Goal: Task Accomplishment & Management: Use online tool/utility

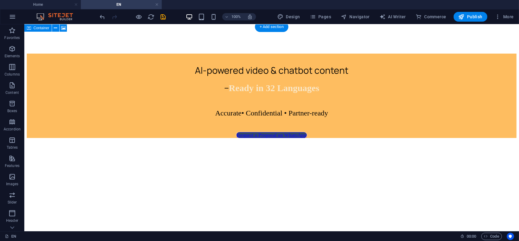
scroll to position [152, 0]
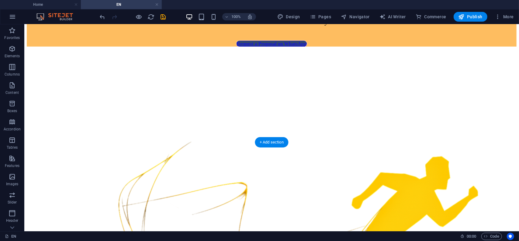
scroll to position [213, 0]
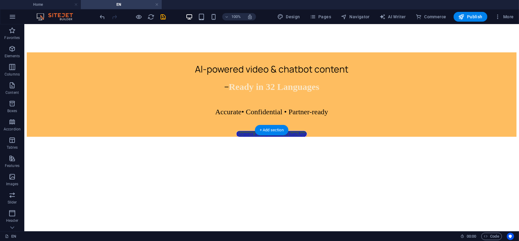
scroll to position [182, 0]
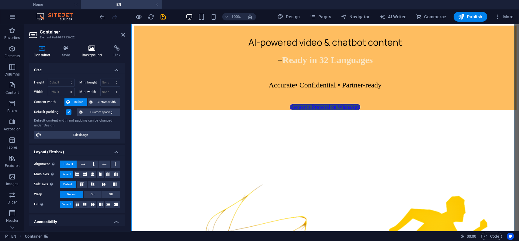
click at [84, 54] on h4 "Background" at bounding box center [93, 51] width 32 height 13
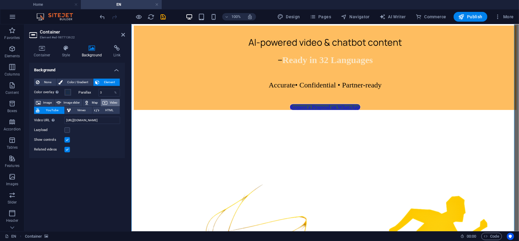
click at [115, 105] on span "Video" at bounding box center [113, 102] width 9 height 7
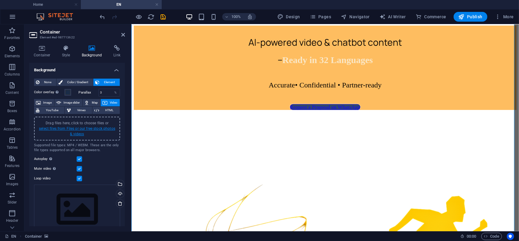
click at [94, 128] on link "select files from Files or our free stock photos & videos" at bounding box center [77, 131] width 76 height 10
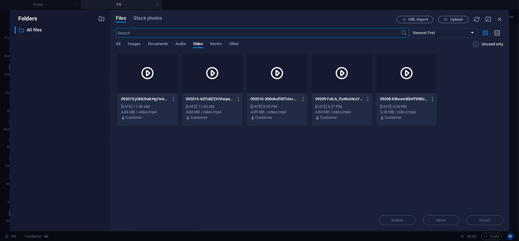
scroll to position [175, 0]
click at [274, 74] on icon at bounding box center [277, 73] width 15 height 15
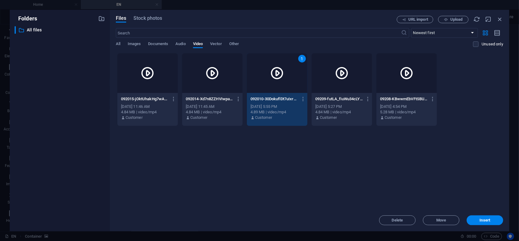
click at [274, 74] on icon at bounding box center [277, 73] width 15 height 15
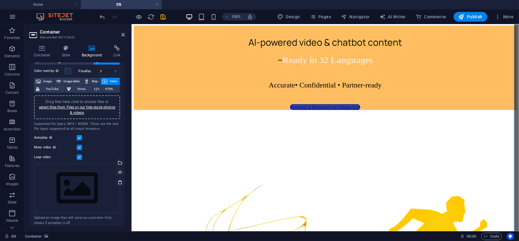
scroll to position [24, 0]
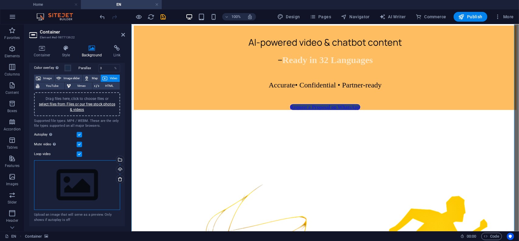
click at [89, 183] on div "Drag files here, click to choose files or select files from Files or our free s…" at bounding box center [77, 185] width 86 height 50
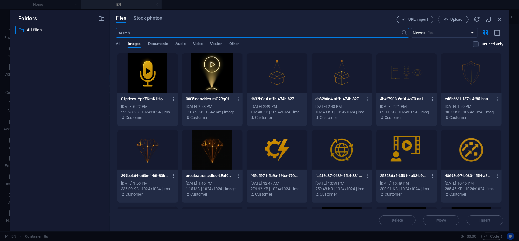
scroll to position [175, 0]
click at [199, 43] on span "Video" at bounding box center [198, 44] width 10 height 9
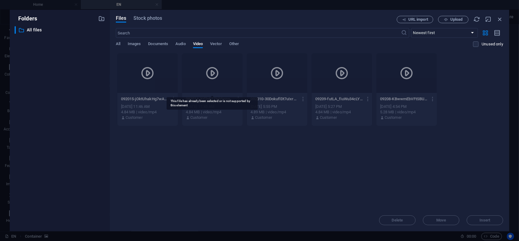
click at [218, 75] on icon at bounding box center [212, 73] width 15 height 15
click at [219, 76] on icon at bounding box center [212, 73] width 15 height 15
click at [498, 18] on icon "button" at bounding box center [500, 19] width 7 height 7
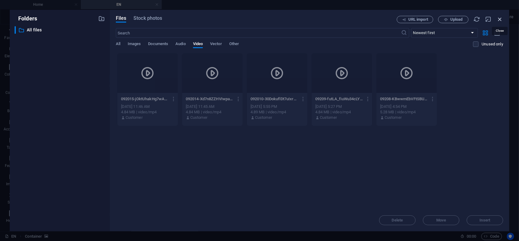
scroll to position [182, 0]
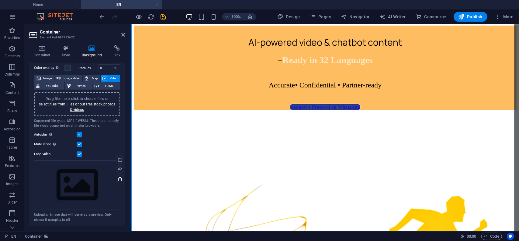
click at [109, 78] on span "Video" at bounding box center [113, 78] width 9 height 7
click at [88, 184] on div "Drag files here, click to choose files or select files from Files or our free s…" at bounding box center [77, 185] width 86 height 50
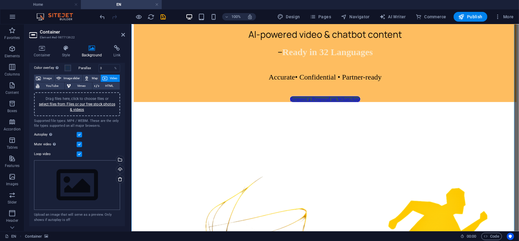
scroll to position [175, 0]
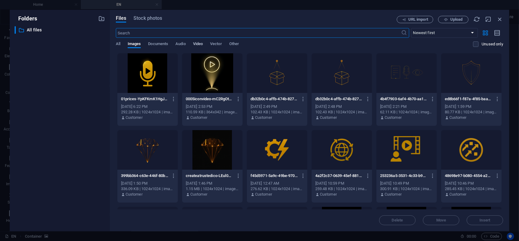
click at [201, 44] on span "Video" at bounding box center [198, 44] width 10 height 9
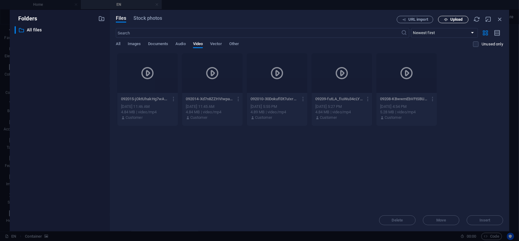
click at [456, 18] on span "Upload" at bounding box center [456, 20] width 12 height 4
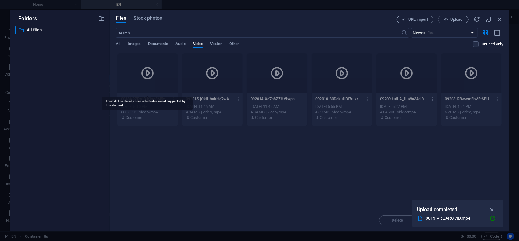
click at [156, 67] on div at bounding box center [147, 73] width 61 height 40
click at [500, 19] on icon "button" at bounding box center [500, 19] width 7 height 7
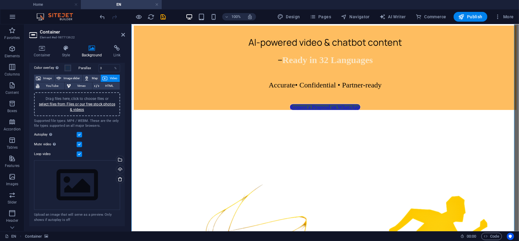
click at [111, 78] on span "Video" at bounding box center [113, 78] width 9 height 7
click at [89, 104] on link "select files from Files or our free stock photos & videos" at bounding box center [77, 107] width 76 height 10
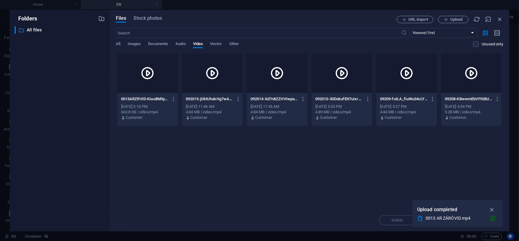
click at [148, 65] on div at bounding box center [147, 73] width 61 height 40
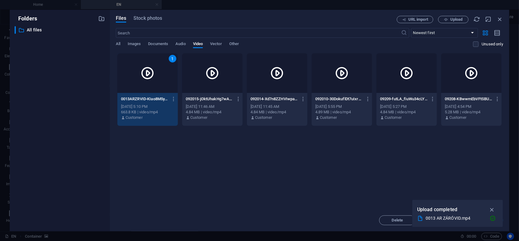
click at [147, 65] on div "1" at bounding box center [147, 73] width 61 height 40
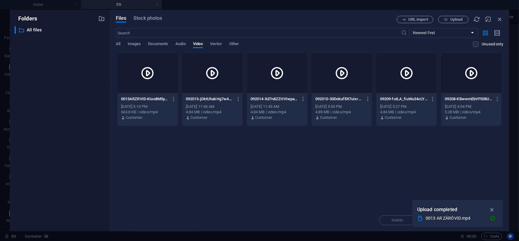
click at [147, 65] on div at bounding box center [147, 73] width 61 height 40
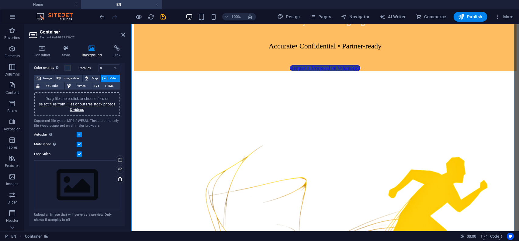
scroll to position [152, 0]
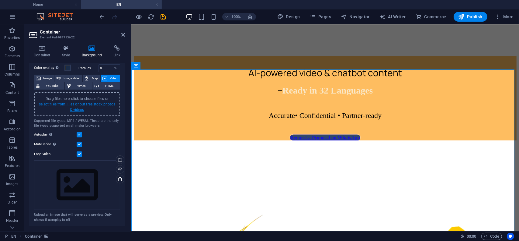
click at [102, 104] on link "select files from Files or our free stock photos & videos" at bounding box center [77, 107] width 76 height 10
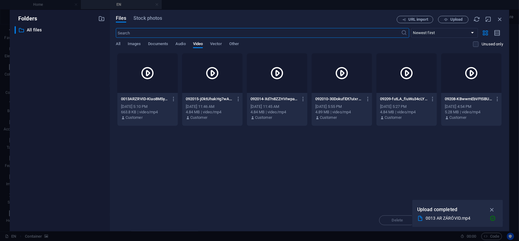
click at [150, 62] on div at bounding box center [147, 73] width 61 height 40
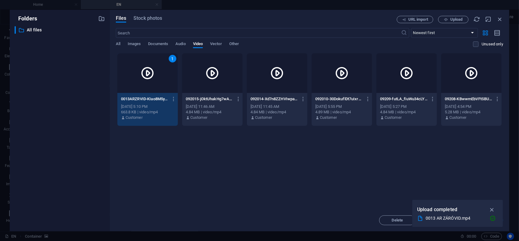
click at [150, 62] on div "1" at bounding box center [147, 73] width 61 height 40
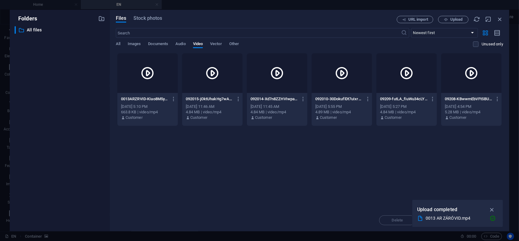
drag, startPoint x: 150, startPoint y: 62, endPoint x: 19, endPoint y: 38, distance: 133.9
click at [150, 62] on div at bounding box center [147, 73] width 61 height 40
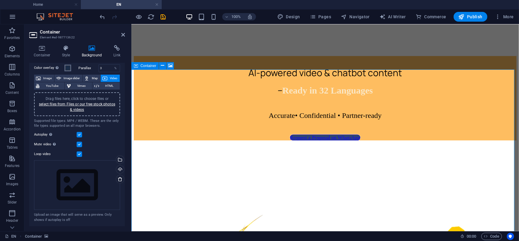
click at [67, 67] on span at bounding box center [67, 67] width 5 height 5
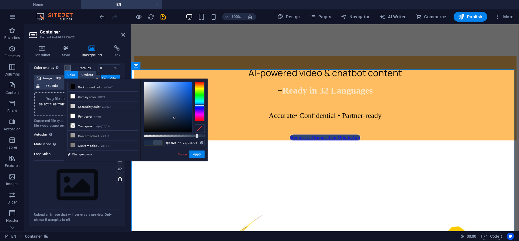
type input "rgba(26, 44, 72, 0.882)"
drag, startPoint x: 204, startPoint y: 134, endPoint x: 197, endPoint y: 135, distance: 7.0
click at [197, 135] on div at bounding box center [198, 136] width 2 height 4
drag, startPoint x: 197, startPoint y: 155, endPoint x: 66, endPoint y: 130, distance: 133.4
click at [197, 155] on button "Apply" at bounding box center [196, 153] width 15 height 7
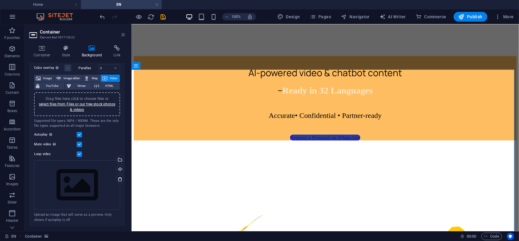
click at [121, 35] on icon at bounding box center [123, 34] width 4 height 5
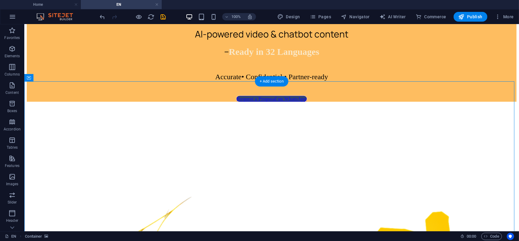
scroll to position [213, 0]
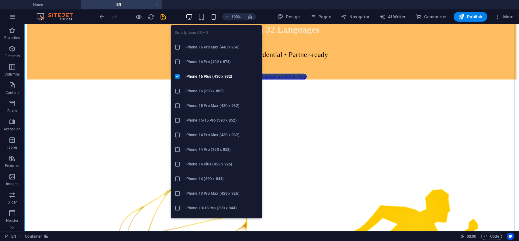
click at [214, 15] on icon "button" at bounding box center [213, 16] width 7 height 7
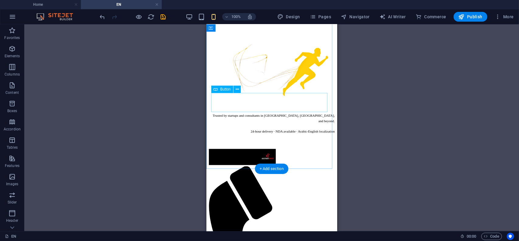
scroll to position [243, 0]
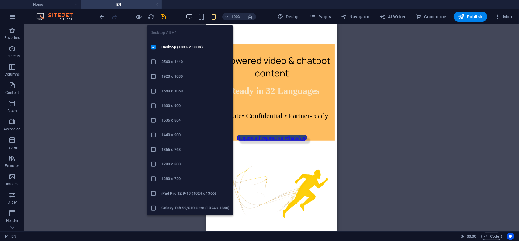
click at [191, 17] on icon "button" at bounding box center [189, 16] width 7 height 7
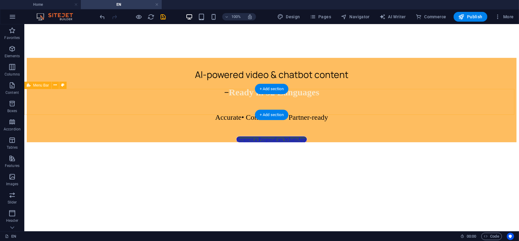
scroll to position [182, 0]
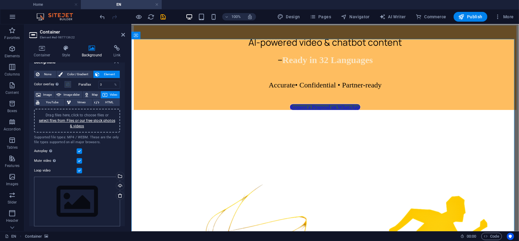
scroll to position [24, 0]
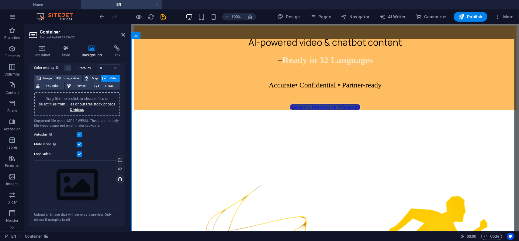
click at [119, 180] on icon at bounding box center [120, 178] width 5 height 5
click at [79, 134] on label at bounding box center [79, 134] width 5 height 5
click at [0, 0] on input "Autoplay Autoplay is only available if muted is checked" at bounding box center [0, 0] width 0 height 0
click at [80, 144] on label at bounding box center [79, 143] width 5 height 5
click at [0, 0] on input "Mute video Autoplay will be available if muted is checked" at bounding box center [0, 0] width 0 height 0
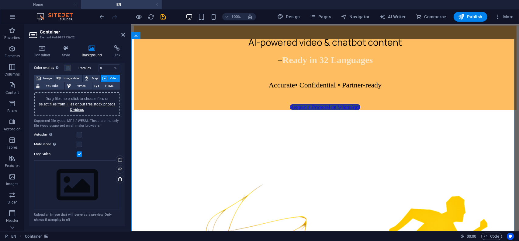
click at [80, 154] on label at bounding box center [79, 153] width 5 height 5
click at [0, 0] on input "Loop video" at bounding box center [0, 0] width 0 height 0
click at [119, 179] on icon at bounding box center [120, 178] width 5 height 5
click at [122, 33] on icon at bounding box center [123, 34] width 4 height 5
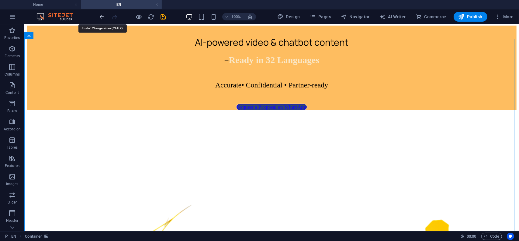
click at [105, 17] on icon "undo" at bounding box center [102, 16] width 7 height 7
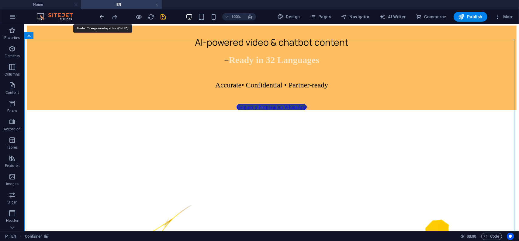
click at [105, 17] on icon "undo" at bounding box center [102, 16] width 7 height 7
click at [102, 16] on icon "undo" at bounding box center [102, 16] width 7 height 7
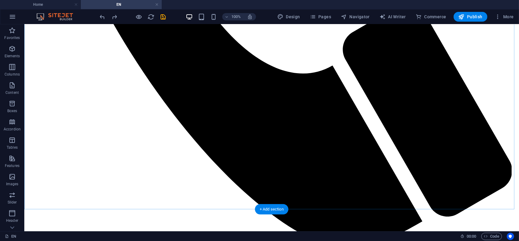
scroll to position [1095, 0]
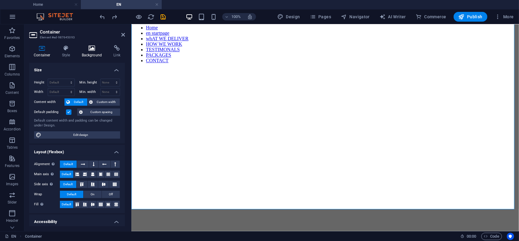
click at [90, 50] on icon at bounding box center [91, 48] width 29 height 6
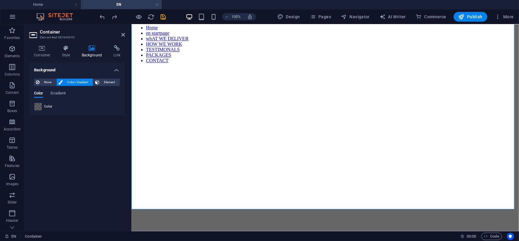
click at [90, 50] on icon at bounding box center [91, 48] width 29 height 6
click at [113, 82] on span "Element" at bounding box center [109, 81] width 17 height 7
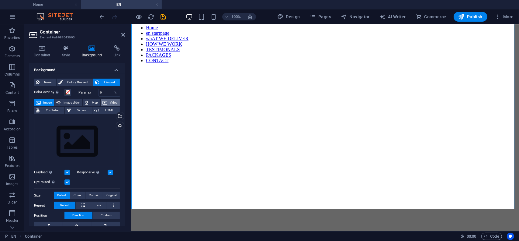
click at [114, 102] on span "Video" at bounding box center [113, 102] width 9 height 7
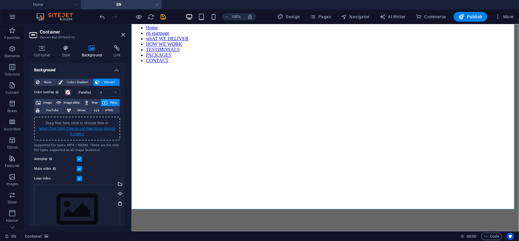
click at [101, 127] on link "select files from Files or our free stock photos & videos" at bounding box center [77, 131] width 76 height 10
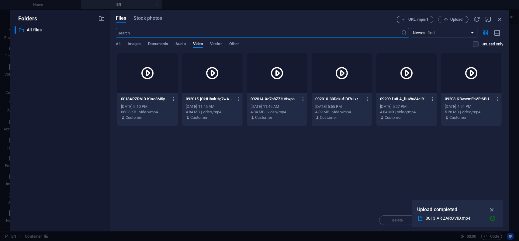
scroll to position [1087, 0]
click at [161, 68] on div at bounding box center [147, 73] width 61 height 40
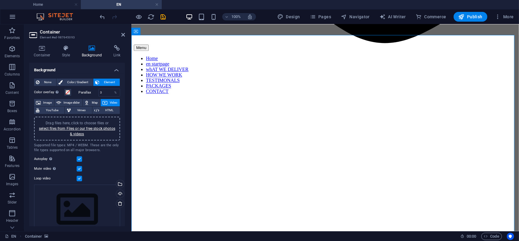
scroll to position [1064, 0]
click at [123, 34] on icon at bounding box center [123, 34] width 4 height 5
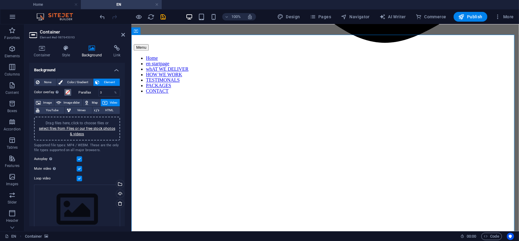
click at [68, 91] on span at bounding box center [67, 92] width 5 height 5
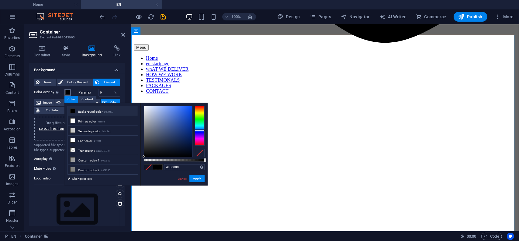
click at [201, 130] on div at bounding box center [200, 126] width 10 height 40
click at [177, 130] on div at bounding box center [168, 131] width 48 height 50
drag, startPoint x: 205, startPoint y: 158, endPoint x: 192, endPoint y: 160, distance: 12.9
click at [192, 160] on div at bounding box center [193, 160] width 2 height 4
drag, startPoint x: 177, startPoint y: 129, endPoint x: 176, endPoint y: 149, distance: 20.4
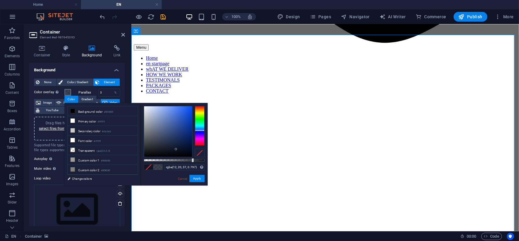
click at [176, 149] on div at bounding box center [176, 149] width 2 height 2
drag, startPoint x: 175, startPoint y: 148, endPoint x: 181, endPoint y: 145, distance: 6.5
click at [181, 145] on div at bounding box center [181, 145] width 2 height 2
drag, startPoint x: 196, startPoint y: 178, endPoint x: 66, endPoint y: 153, distance: 132.2
click at [196, 178] on button "Apply" at bounding box center [196, 178] width 15 height 7
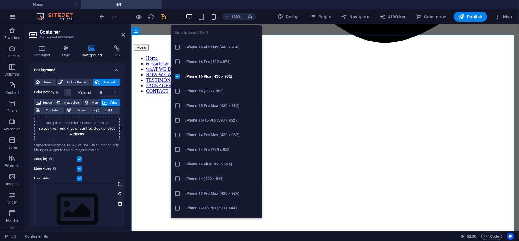
click at [215, 16] on icon "button" at bounding box center [213, 16] width 7 height 7
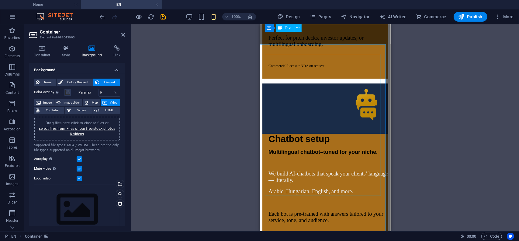
scroll to position [1336, 0]
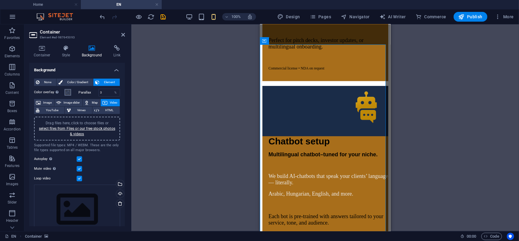
click at [69, 92] on span at bounding box center [67, 92] width 5 height 5
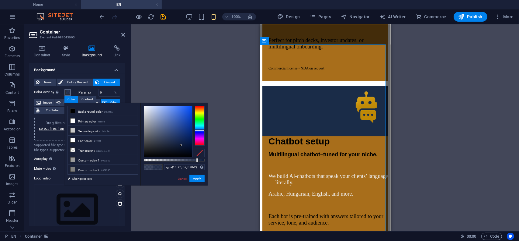
type input "rgba(13, 26, 57, 0.857)"
drag, startPoint x: 193, startPoint y: 160, endPoint x: 196, endPoint y: 161, distance: 3.5
click at [196, 161] on div at bounding box center [196, 160] width 2 height 4
click at [196, 178] on button "Apply" at bounding box center [196, 178] width 15 height 7
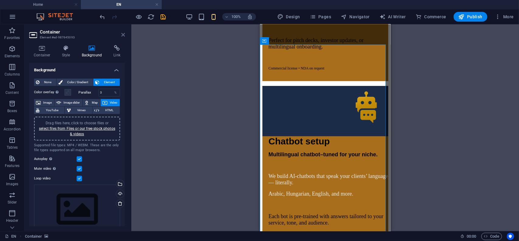
click at [124, 34] on icon at bounding box center [123, 34] width 4 height 5
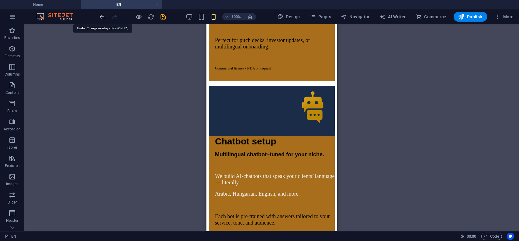
click at [103, 18] on icon "undo" at bounding box center [102, 16] width 7 height 7
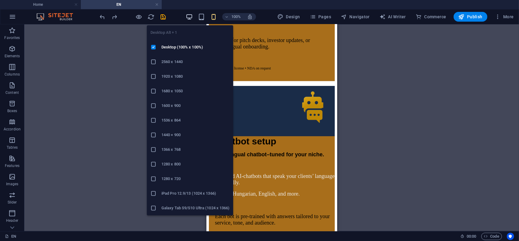
click at [192, 17] on icon "button" at bounding box center [189, 16] width 7 height 7
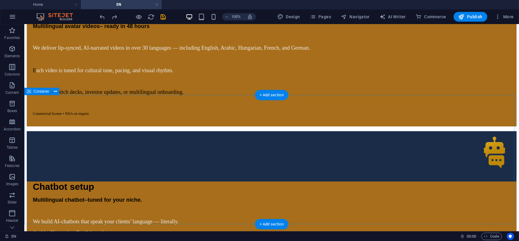
scroll to position [1853, 0]
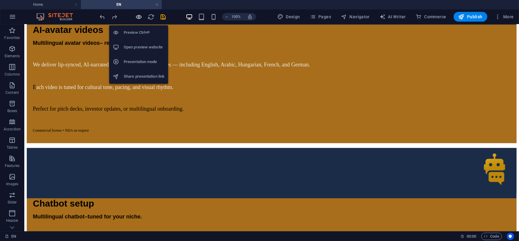
click at [138, 15] on icon "button" at bounding box center [139, 16] width 7 height 7
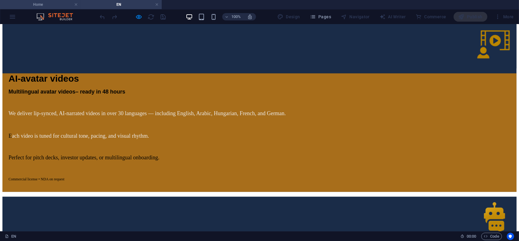
click at [36, 3] on h4 "Home" at bounding box center [40, 4] width 81 height 7
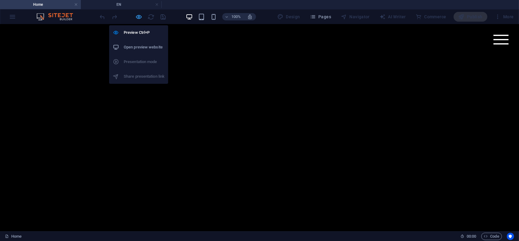
click at [137, 16] on icon "button" at bounding box center [139, 16] width 7 height 7
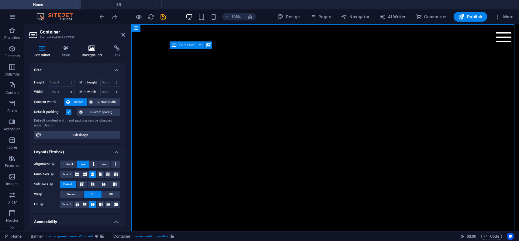
click at [94, 54] on h4 "Background" at bounding box center [93, 51] width 32 height 13
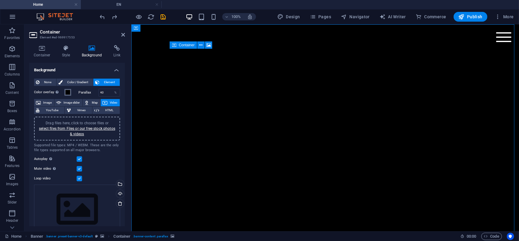
click at [67, 90] on span at bounding box center [67, 92] width 5 height 5
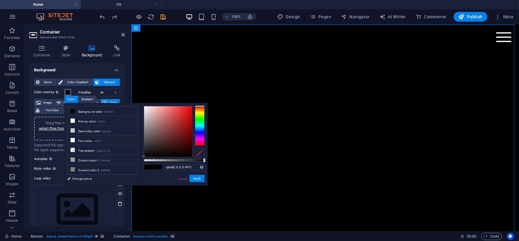
type input "#000000"
drag, startPoint x: 205, startPoint y: 159, endPoint x: 211, endPoint y: 162, distance: 7.1
click at [211, 162] on body "[DOMAIN_NAME] Home EN Favorites Elements Columns Content Boxes Accordion Tables…" at bounding box center [259, 120] width 519 height 241
click at [198, 177] on button "Apply" at bounding box center [196, 178] width 15 height 7
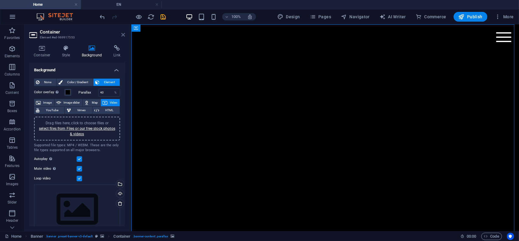
click at [124, 34] on icon at bounding box center [123, 34] width 4 height 5
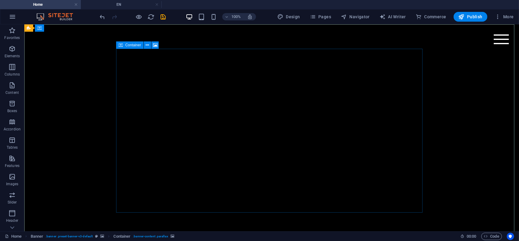
click at [127, 46] on span "Container" at bounding box center [133, 45] width 16 height 4
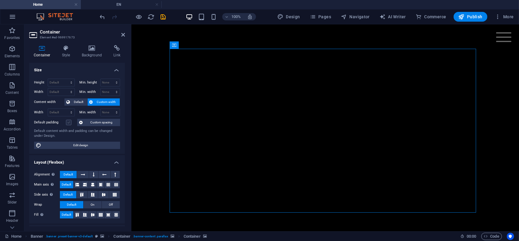
click at [69, 122] on label at bounding box center [68, 122] width 5 height 5
click at [0, 0] on input "Default padding" at bounding box center [0, 0] width 0 height 0
click at [68, 120] on label at bounding box center [68, 122] width 5 height 5
click at [0, 0] on input "Default padding" at bounding box center [0, 0] width 0 height 0
click at [87, 53] on h4 "Background" at bounding box center [93, 51] width 32 height 13
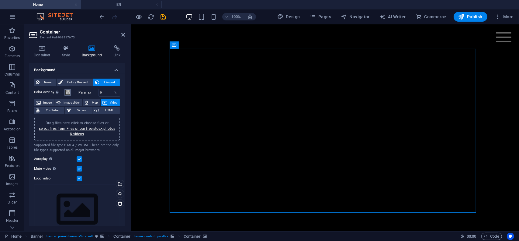
click at [67, 94] on span at bounding box center [67, 92] width 5 height 5
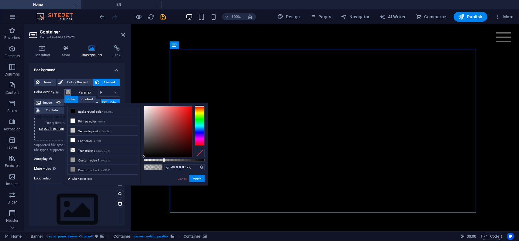
drag, startPoint x: 159, startPoint y: 159, endPoint x: 164, endPoint y: 158, distance: 5.1
click at [164, 158] on div at bounding box center [164, 160] width 2 height 4
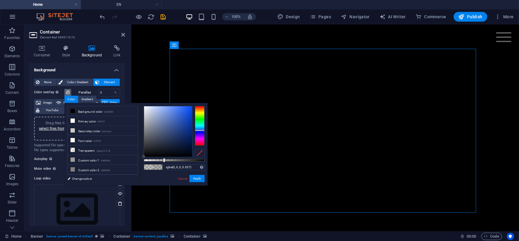
click at [198, 130] on div at bounding box center [200, 126] width 10 height 40
drag, startPoint x: 159, startPoint y: 145, endPoint x: 172, endPoint y: 124, distance: 25.1
click at [172, 124] on div at bounding box center [168, 131] width 48 height 50
click at [165, 124] on div at bounding box center [168, 131] width 48 height 50
drag, startPoint x: 165, startPoint y: 123, endPoint x: 178, endPoint y: 133, distance: 15.9
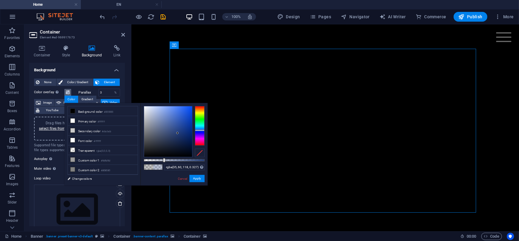
click at [178, 133] on div at bounding box center [177, 133] width 2 height 2
type input "rgba(35, 60, 118, 0.402)"
drag, startPoint x: 165, startPoint y: 158, endPoint x: 168, endPoint y: 160, distance: 4.0
click at [168, 160] on div at bounding box center [169, 160] width 2 height 4
click at [194, 179] on button "Apply" at bounding box center [196, 178] width 15 height 7
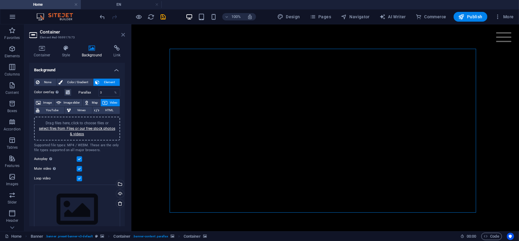
click at [124, 37] on icon at bounding box center [123, 34] width 4 height 5
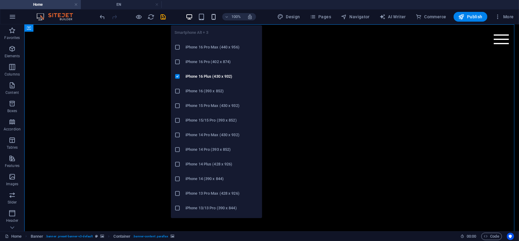
click at [217, 17] on icon "button" at bounding box center [213, 16] width 7 height 7
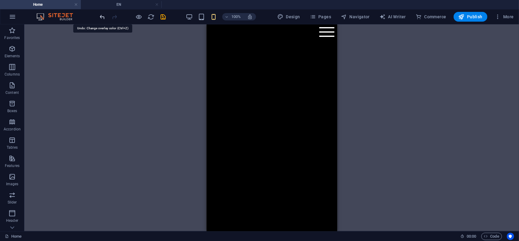
click at [103, 16] on icon "undo" at bounding box center [102, 16] width 7 height 7
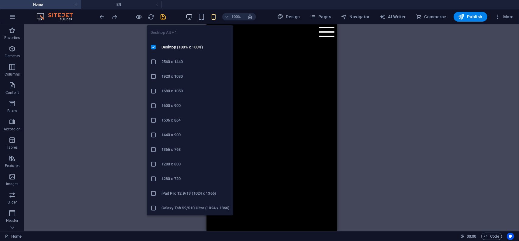
click at [190, 17] on icon "button" at bounding box center [189, 16] width 7 height 7
